Goal: Navigation & Orientation: Find specific page/section

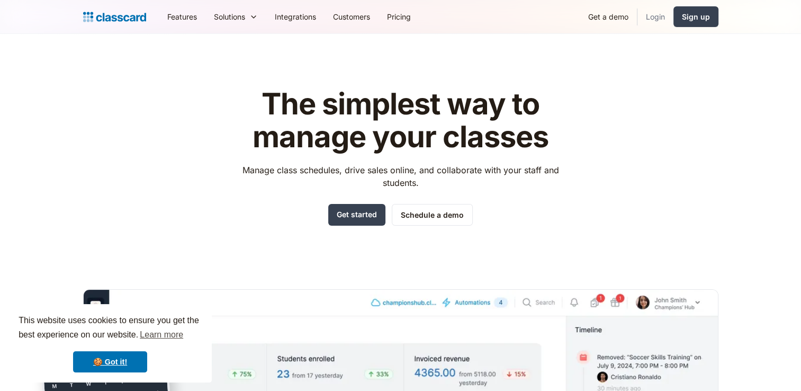
click at [661, 15] on link "Login" at bounding box center [656, 17] width 36 height 24
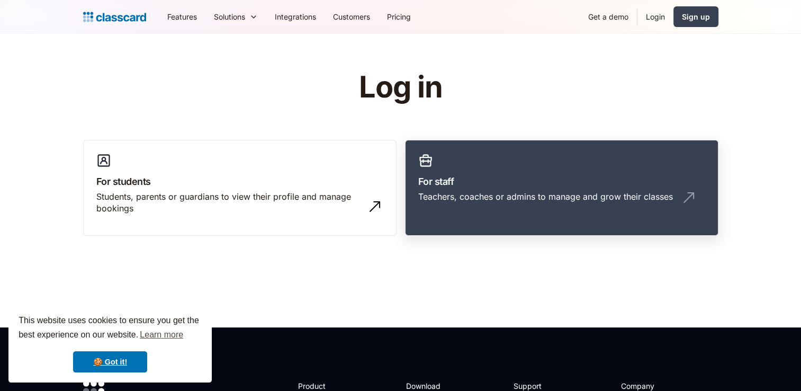
click at [475, 198] on div "Teachers, coaches or admins to manage and grow their classes" at bounding box center [545, 197] width 255 height 12
